Goal: Task Accomplishment & Management: Manage account settings

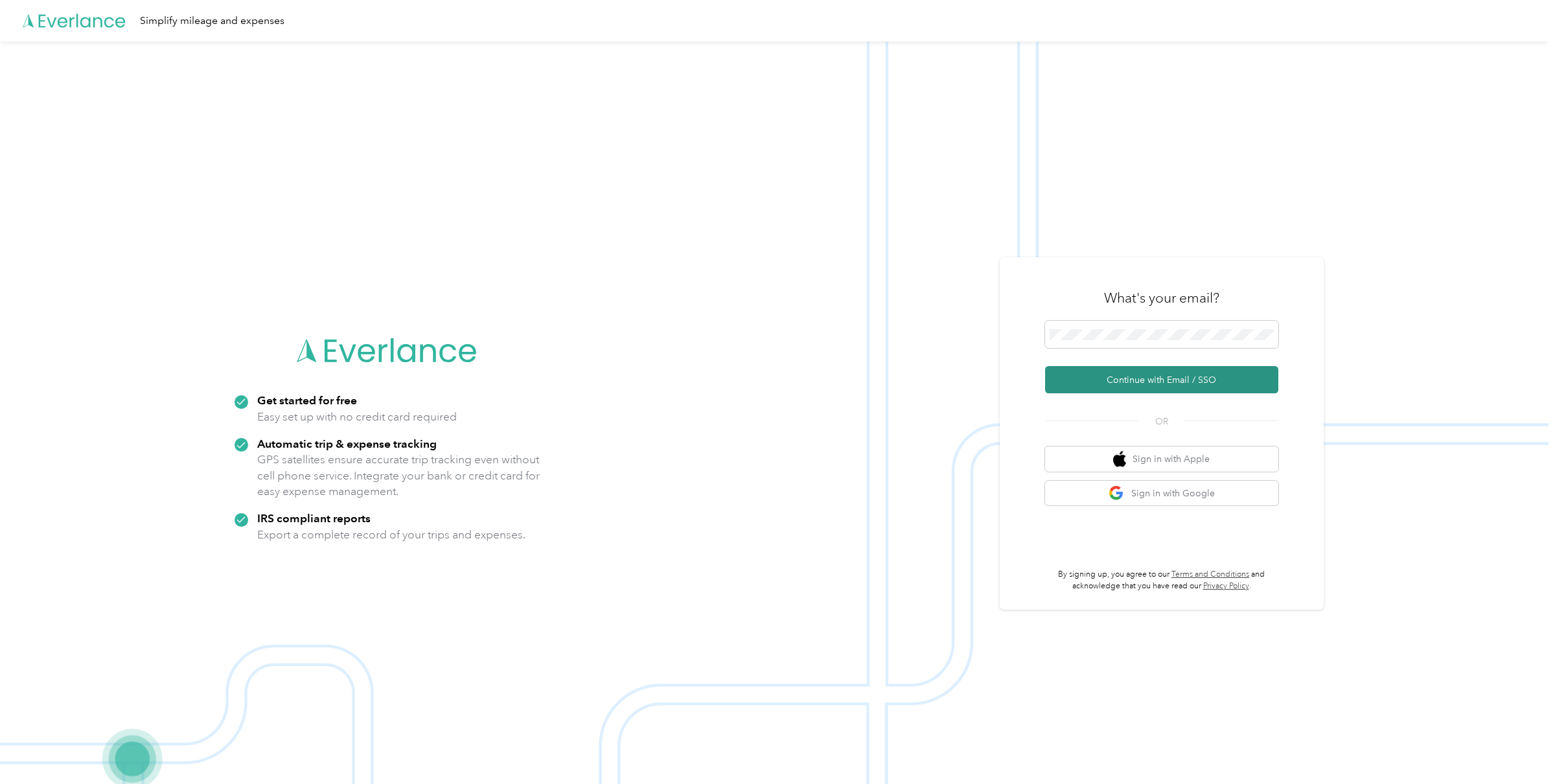
click at [1128, 371] on button "Continue with Email / SSO" at bounding box center [1162, 380] width 233 height 27
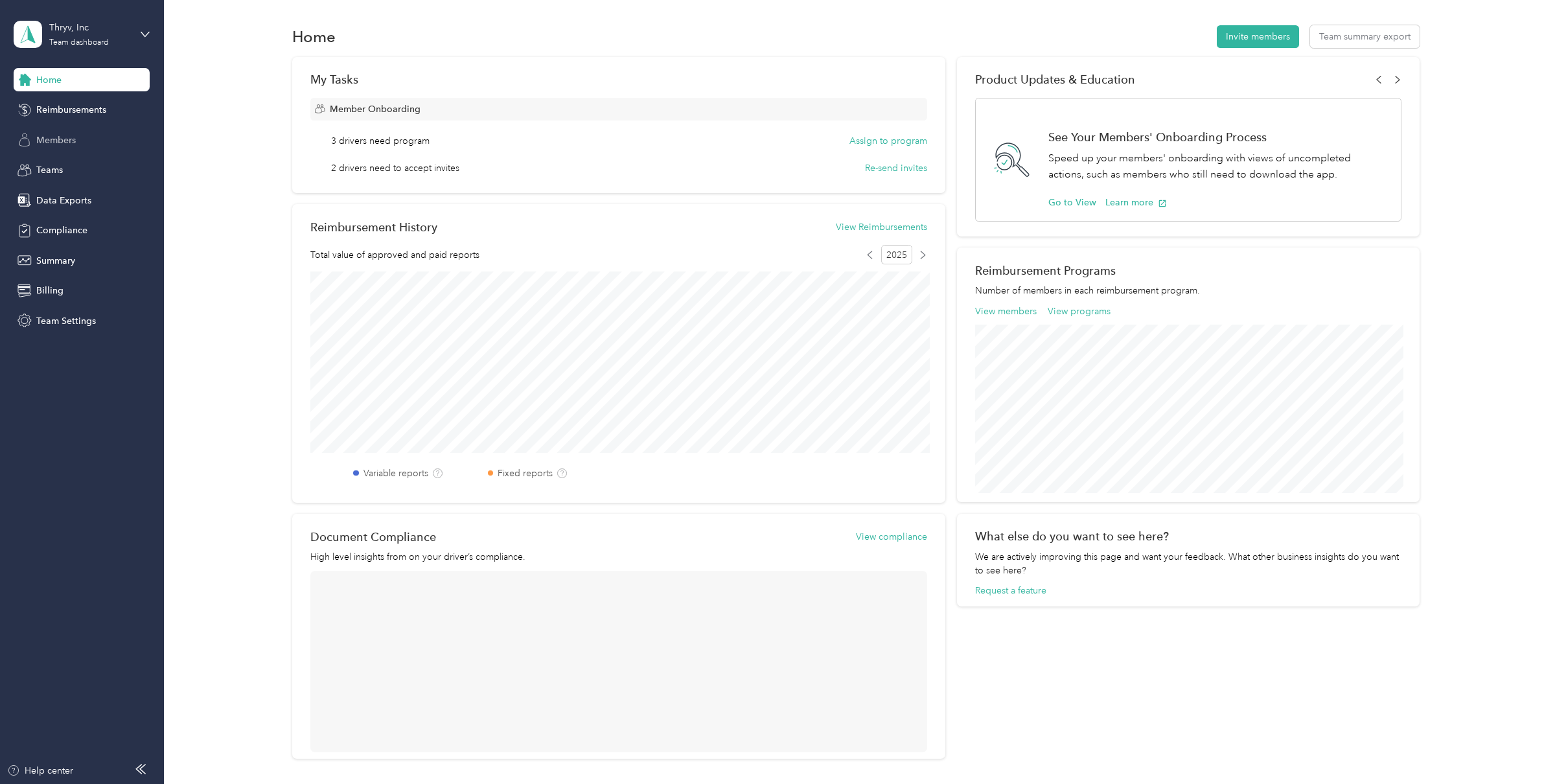
click at [89, 134] on div "Members" at bounding box center [81, 139] width 136 height 24
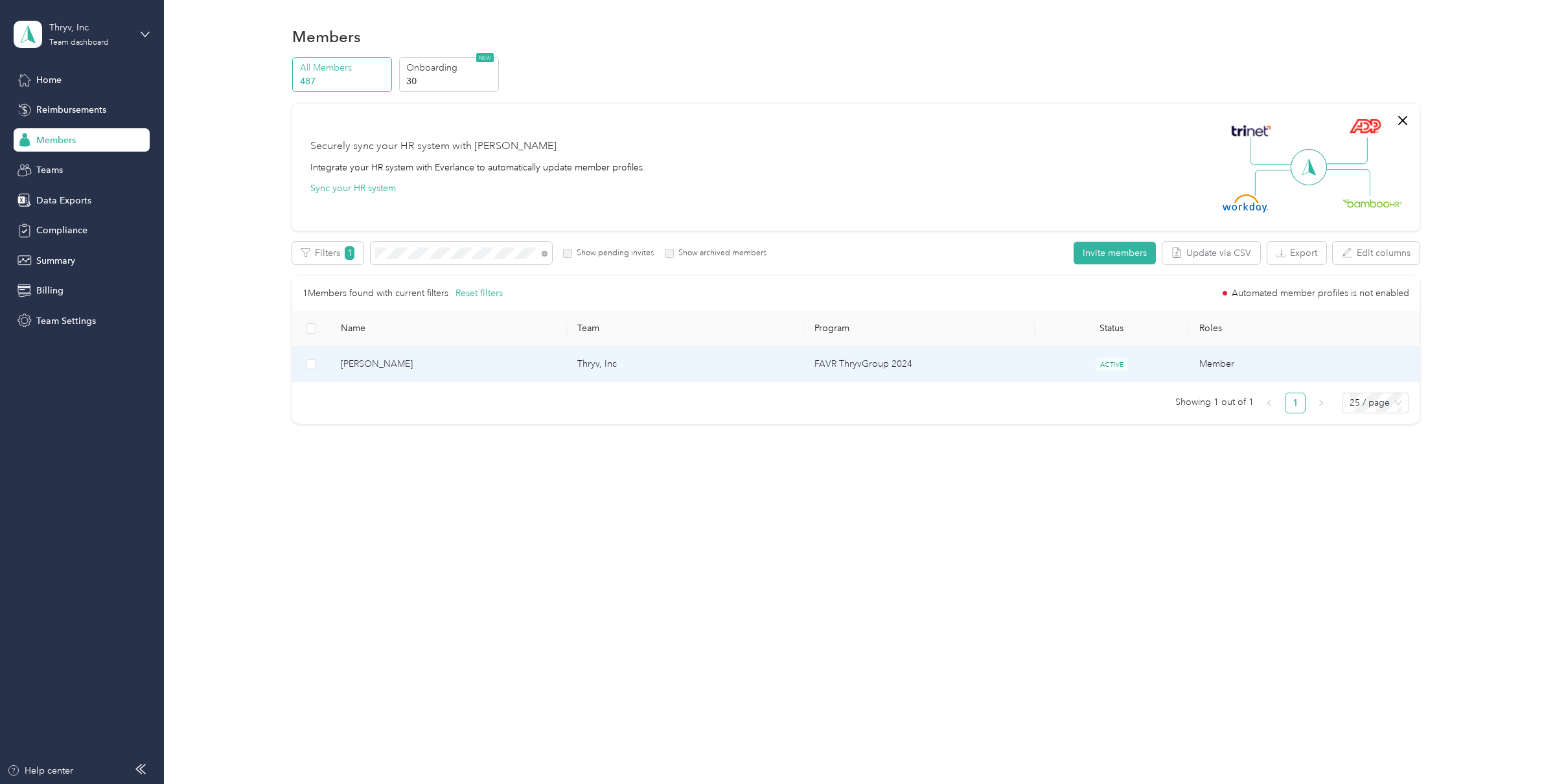
click at [401, 368] on span "[PERSON_NAME]" at bounding box center [449, 364] width 216 height 14
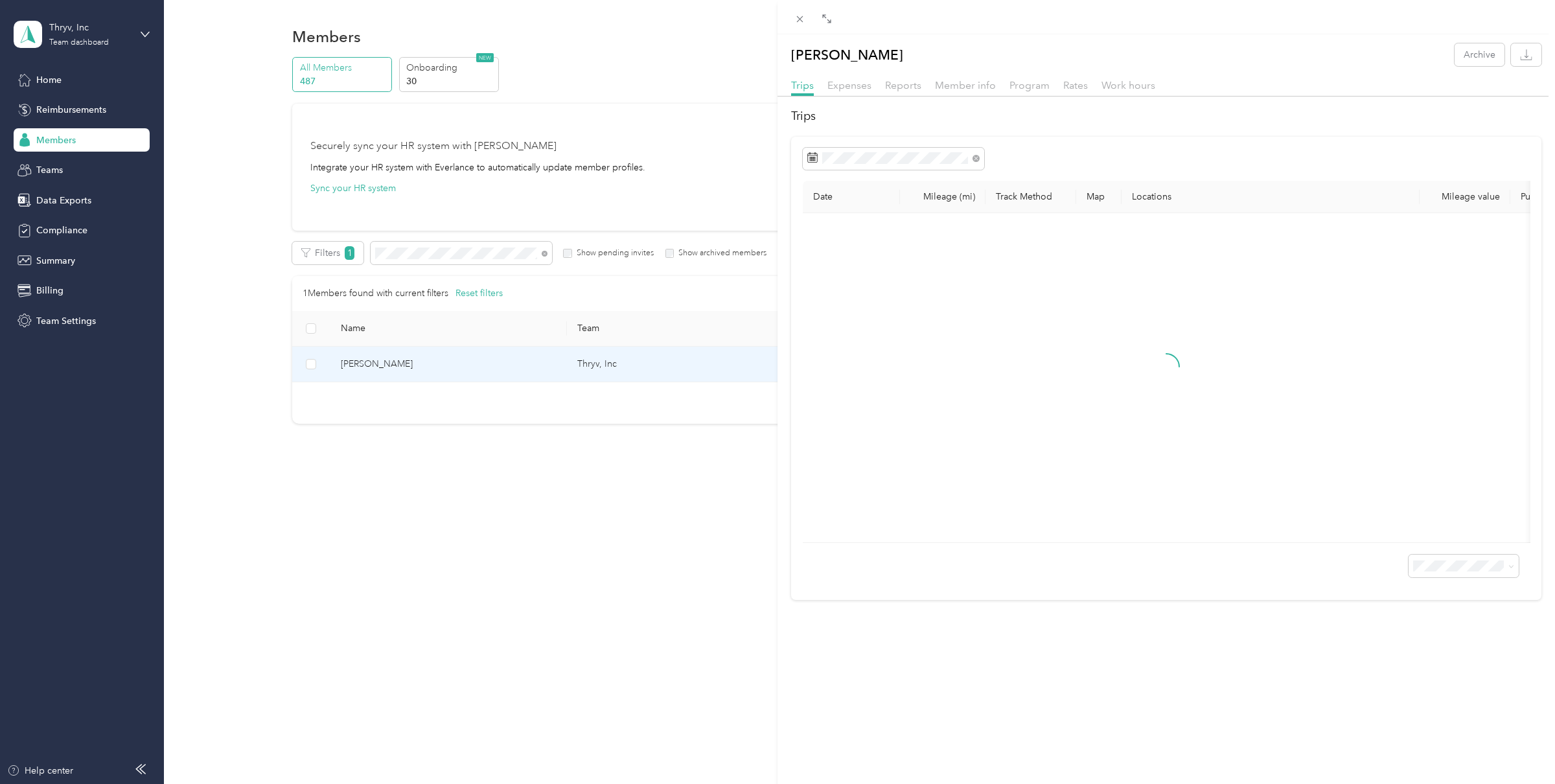
click at [924, 90] on div "Trips Expenses Reports Member info Program Rates Work hours" at bounding box center [1166, 87] width 778 height 19
click at [940, 89] on span "Member info" at bounding box center [966, 85] width 61 height 12
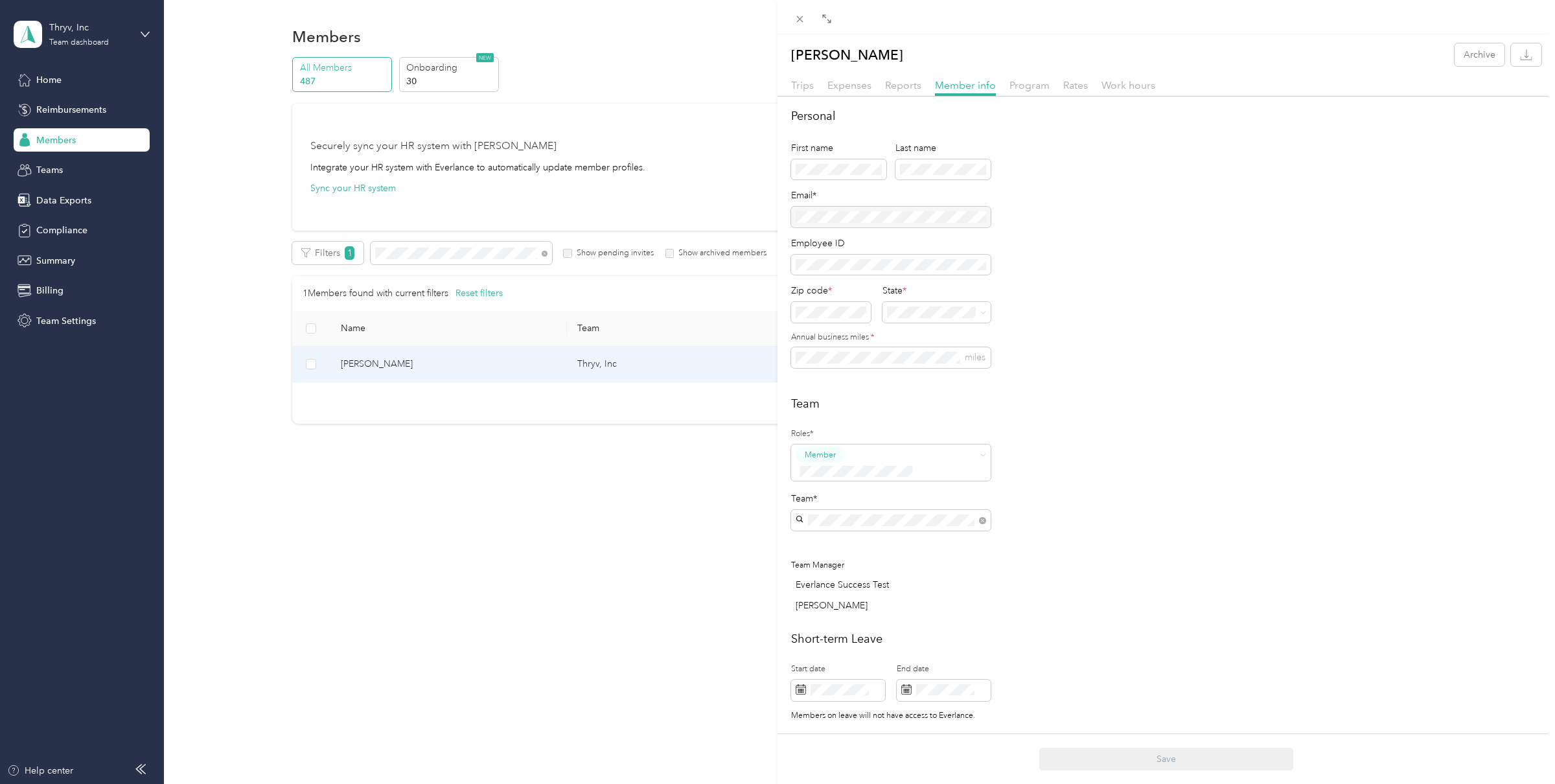
click at [886, 215] on div at bounding box center [891, 216] width 200 height 21
click at [1115, 81] on span "Work hours" at bounding box center [1129, 85] width 54 height 12
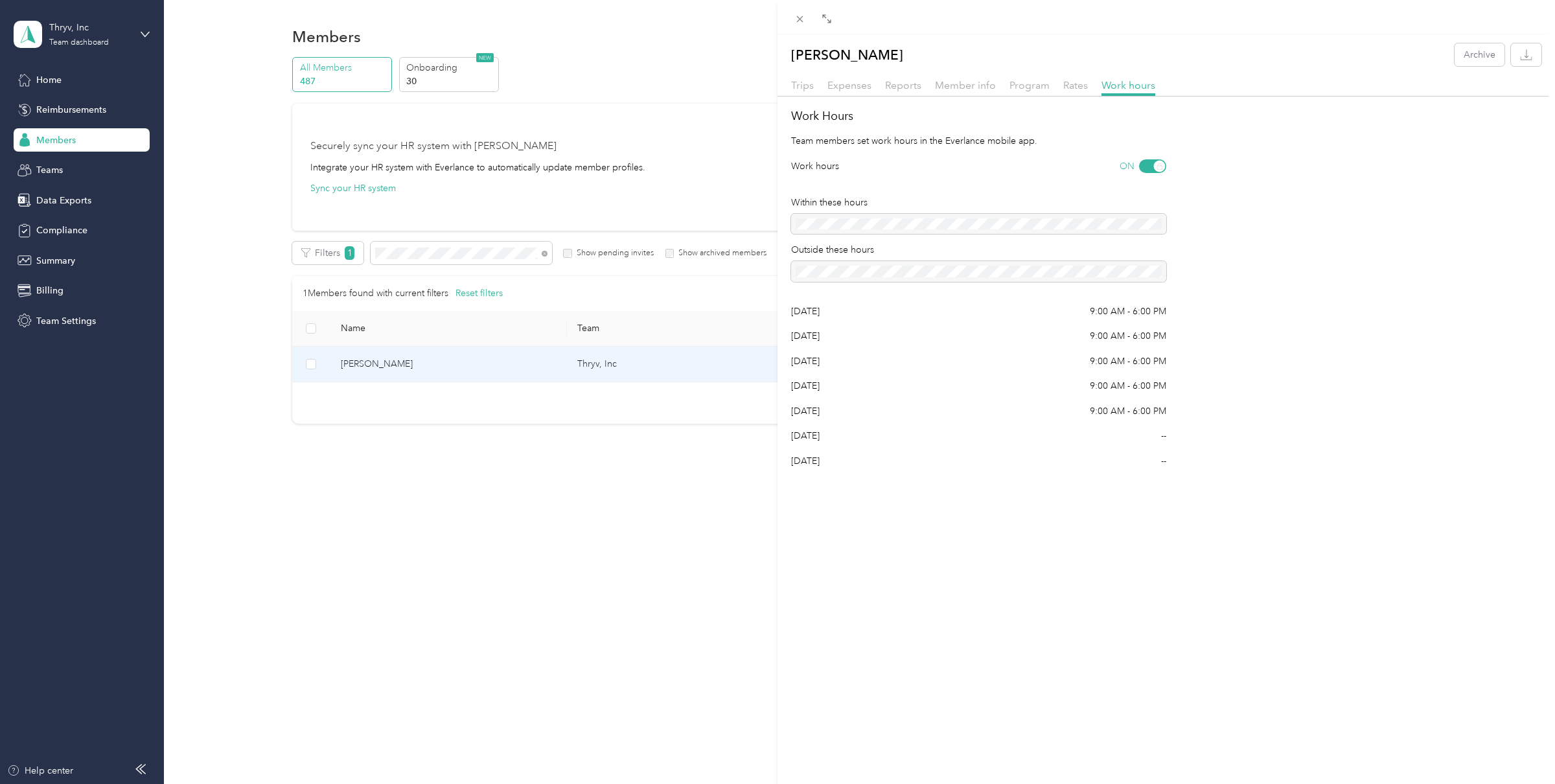
click at [211, 75] on div "[PERSON_NAME] Archive Trips Expenses Reports Member info Program Rates Work hou…" at bounding box center [778, 392] width 1555 height 784
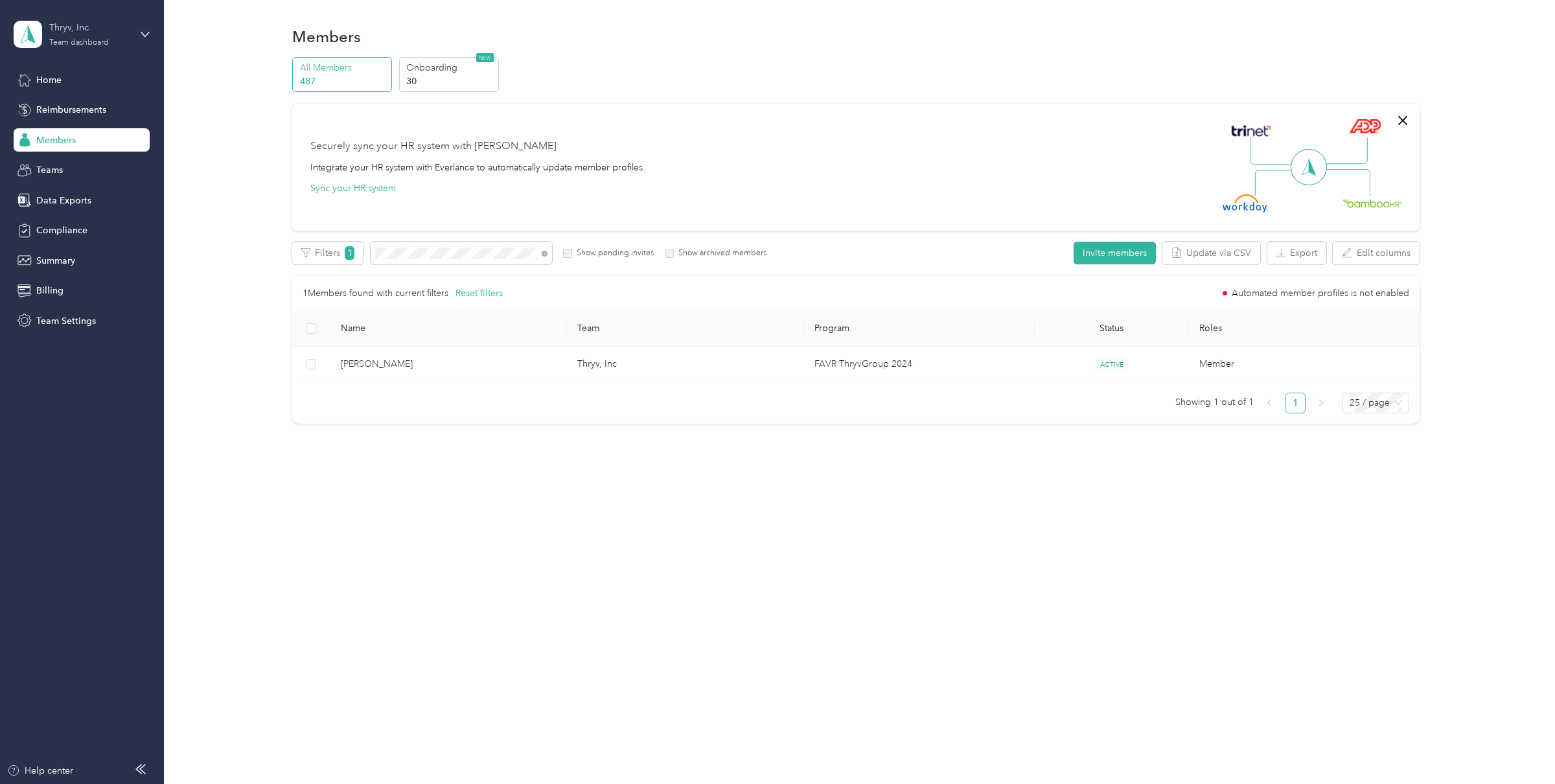
click at [85, 35] on div "Thryv, Inc Team dashboard" at bounding box center [90, 33] width 81 height 26
click at [77, 34] on div "Thryv, Inc Team dashboard" at bounding box center [90, 33] width 81 height 26
click at [75, 162] on div "Log out" at bounding box center [150, 166] width 254 height 23
